Goal: Information Seeking & Learning: Learn about a topic

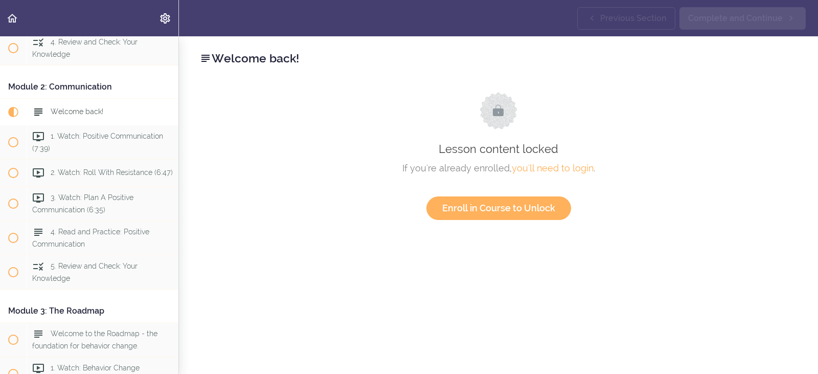
scroll to position [242, 0]
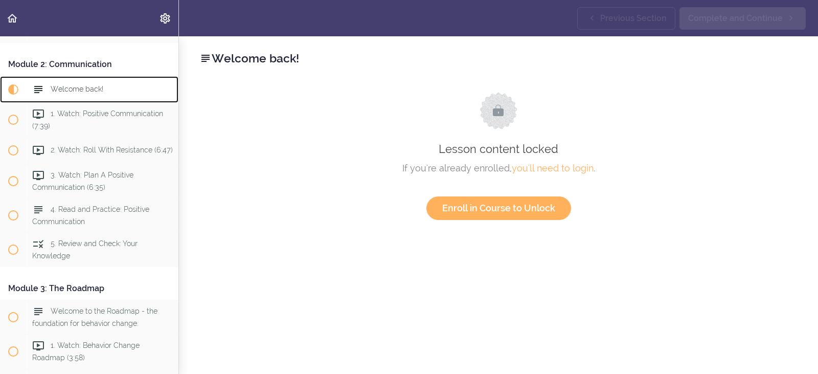
click at [69, 93] on span "Welcome back!" at bounding box center [77, 89] width 53 height 8
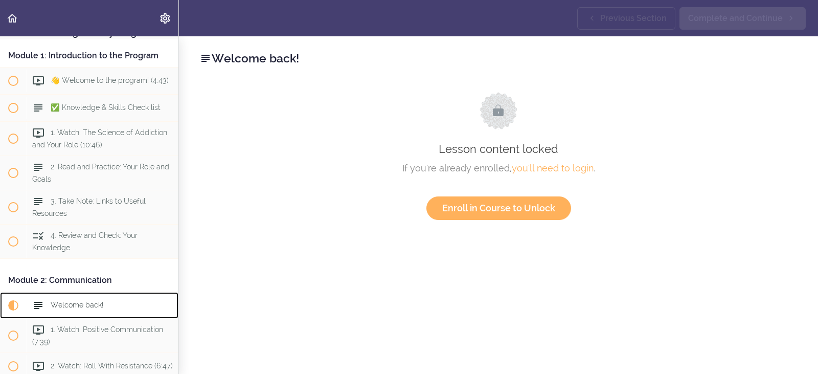
scroll to position [0, 0]
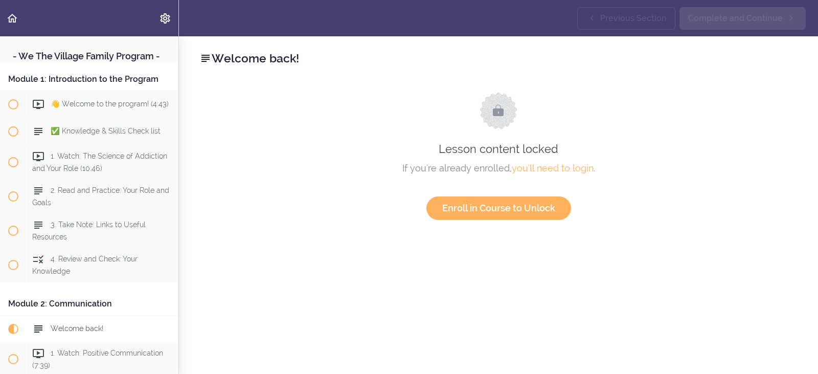
click at [87, 91] on div "Module 1: Introduction to the Program" at bounding box center [89, 79] width 178 height 23
click at [68, 108] on span "👋 Welcome to the program! (4:43)" at bounding box center [110, 104] width 118 height 8
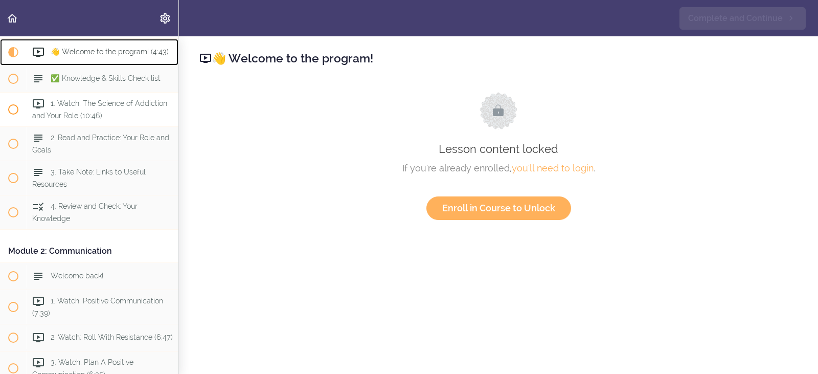
scroll to position [66, 0]
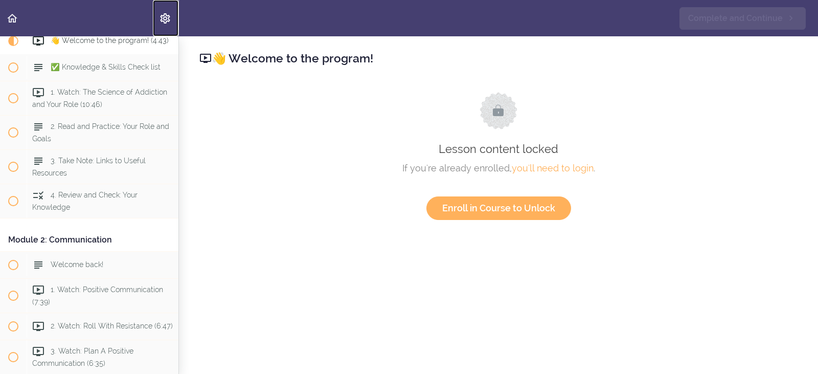
click at [164, 17] on use "Settings Menu" at bounding box center [165, 18] width 10 height 10
click at [14, 19] on icon "Back to course curriculum" at bounding box center [12, 18] width 12 height 12
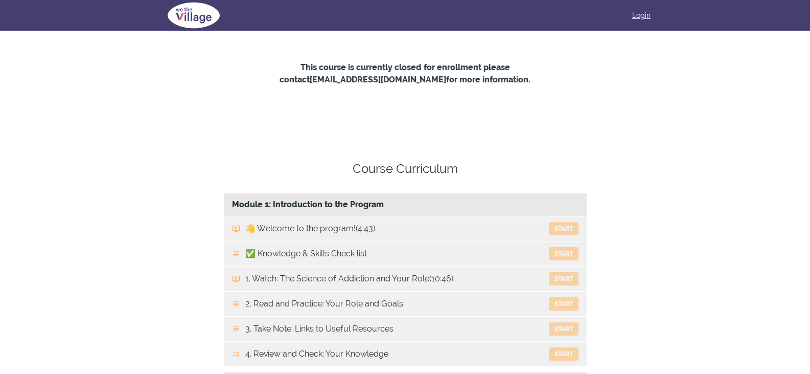
click at [647, 14] on link "Login" at bounding box center [641, 15] width 18 height 10
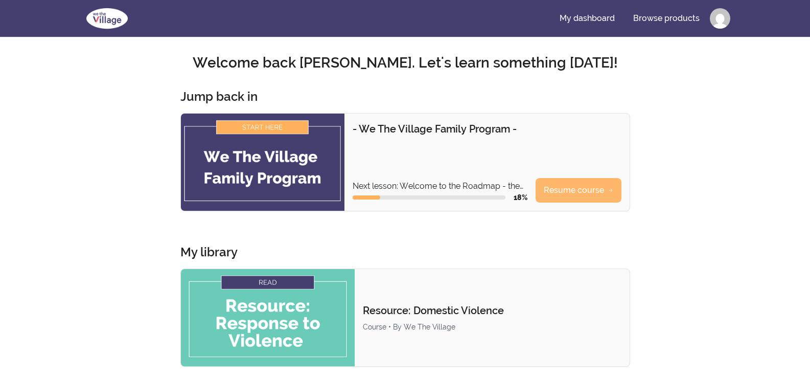
click at [594, 188] on link "Resume course" at bounding box center [579, 190] width 86 height 25
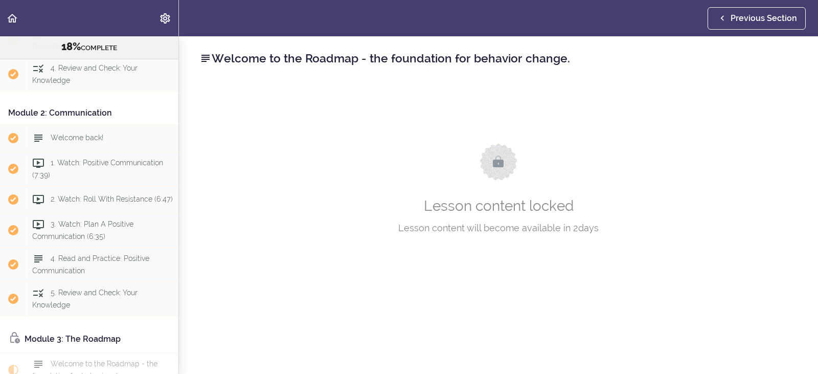
scroll to position [257, 0]
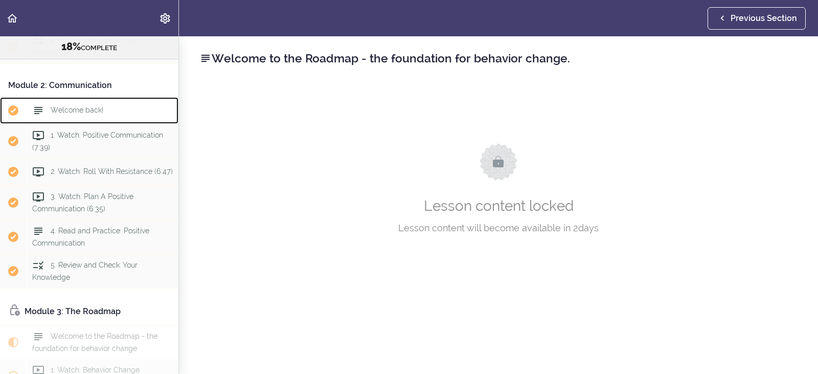
click at [61, 114] on span "Welcome back!" at bounding box center [77, 110] width 53 height 8
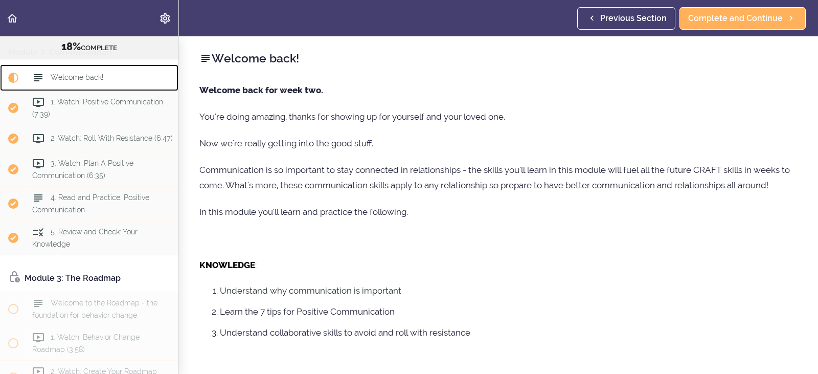
scroll to position [300, 0]
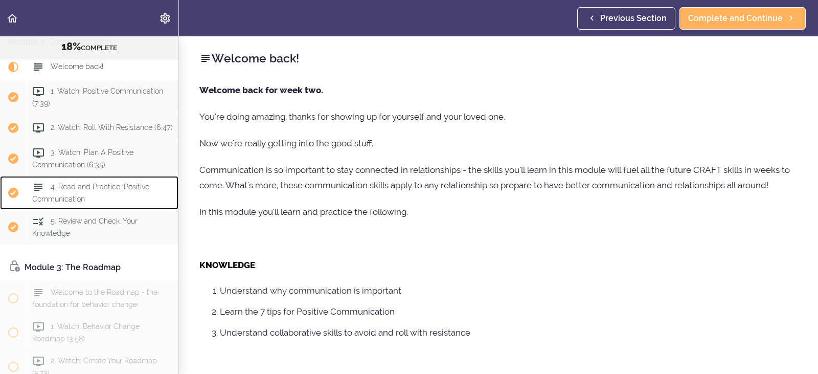
click at [76, 202] on span "4. Read and Practice: Positive Communication" at bounding box center [90, 193] width 117 height 20
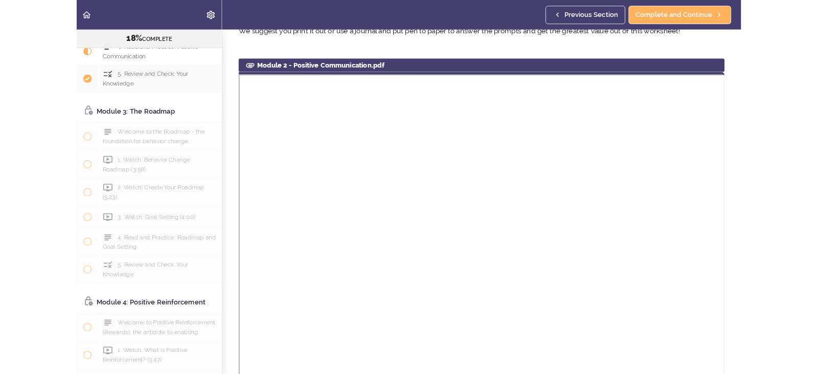
scroll to position [159, 0]
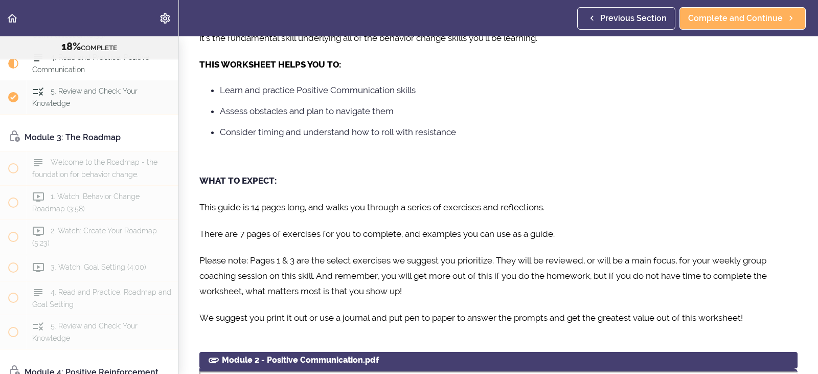
click at [213, 360] on icon at bounding box center [214, 360] width 12 height 12
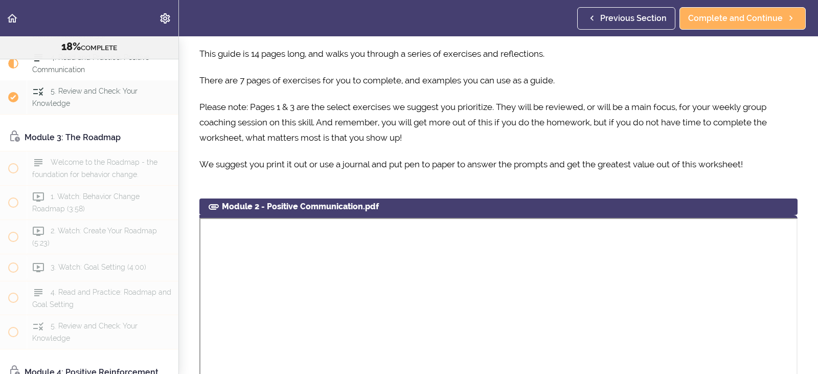
click at [215, 209] on use at bounding box center [214, 207] width 10 height 6
click at [214, 204] on icon at bounding box center [214, 206] width 12 height 12
click at [282, 204] on div "Module 2 - Positive Communication.pdf" at bounding box center [498, 206] width 598 height 16
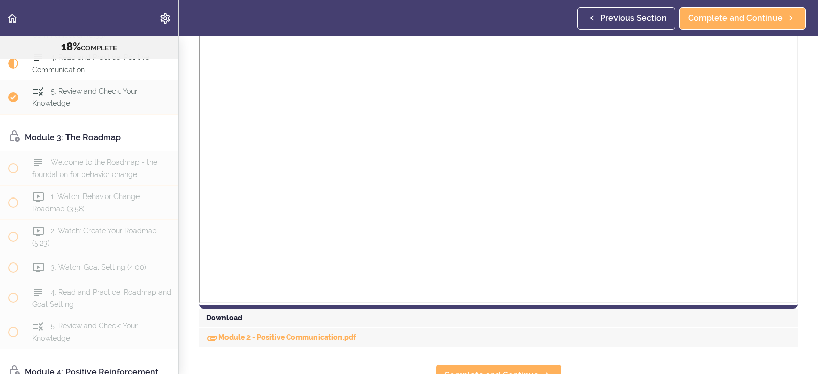
scroll to position [708, 0]
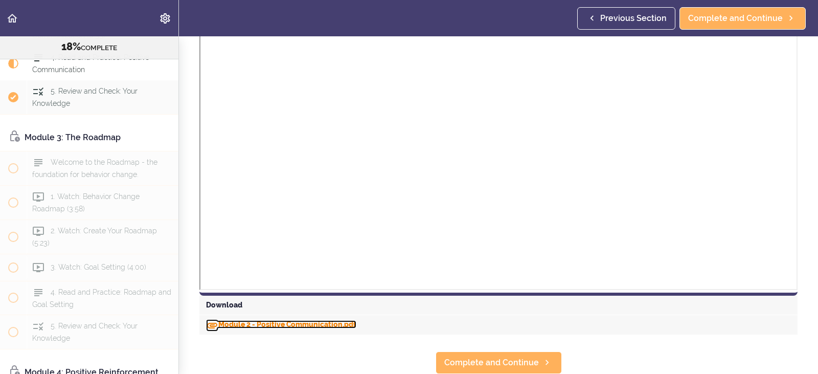
click at [245, 320] on link "Module 2 - Positive Communication.pdf" at bounding box center [281, 324] width 150 height 8
